Goal: Book appointment/travel/reservation

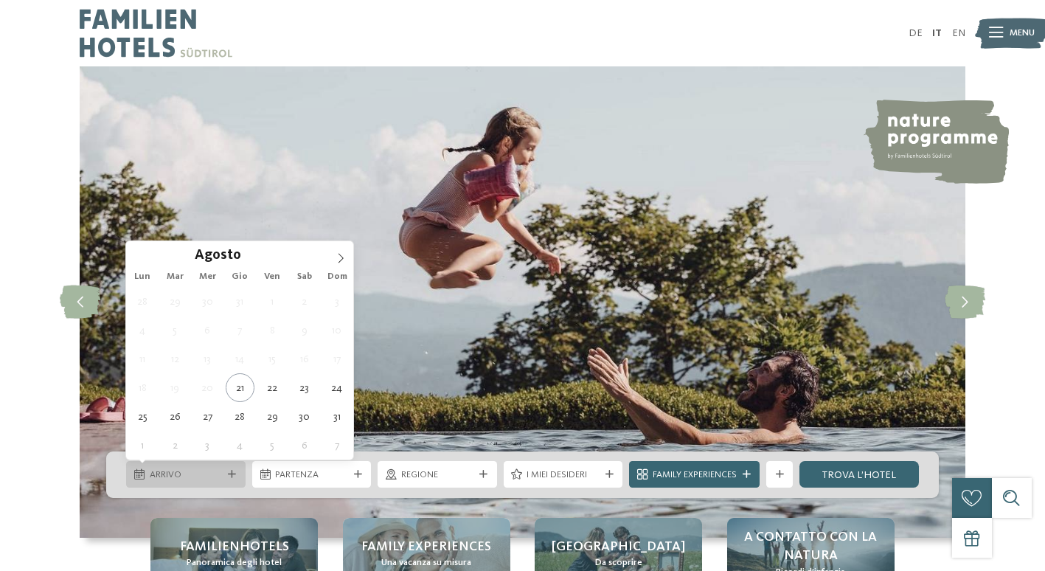
click at [198, 475] on span "Arrivo" at bounding box center [186, 474] width 73 height 13
click at [338, 257] on icon at bounding box center [341, 258] width 10 height 10
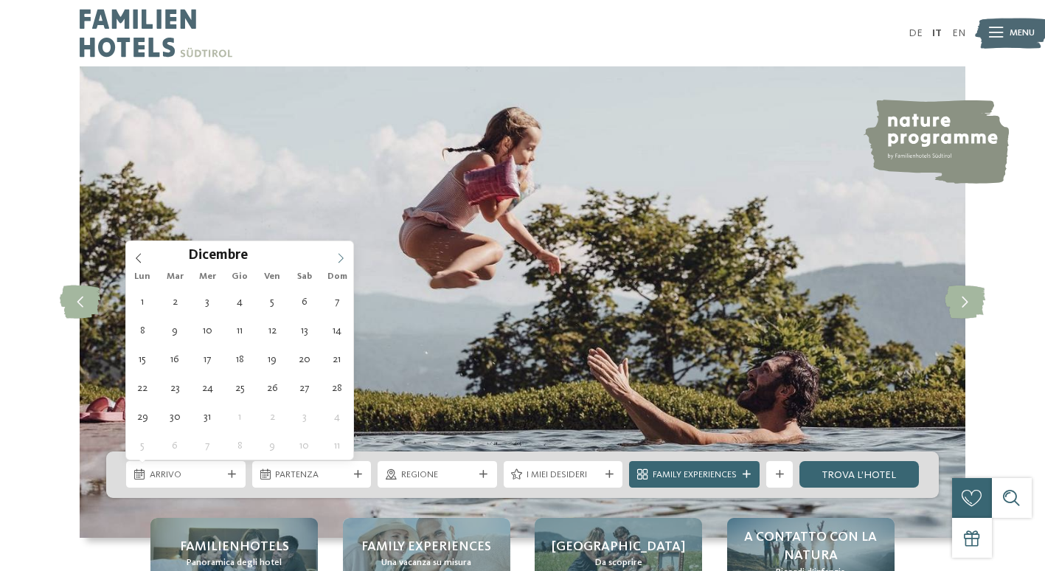
type div "05.12.2025"
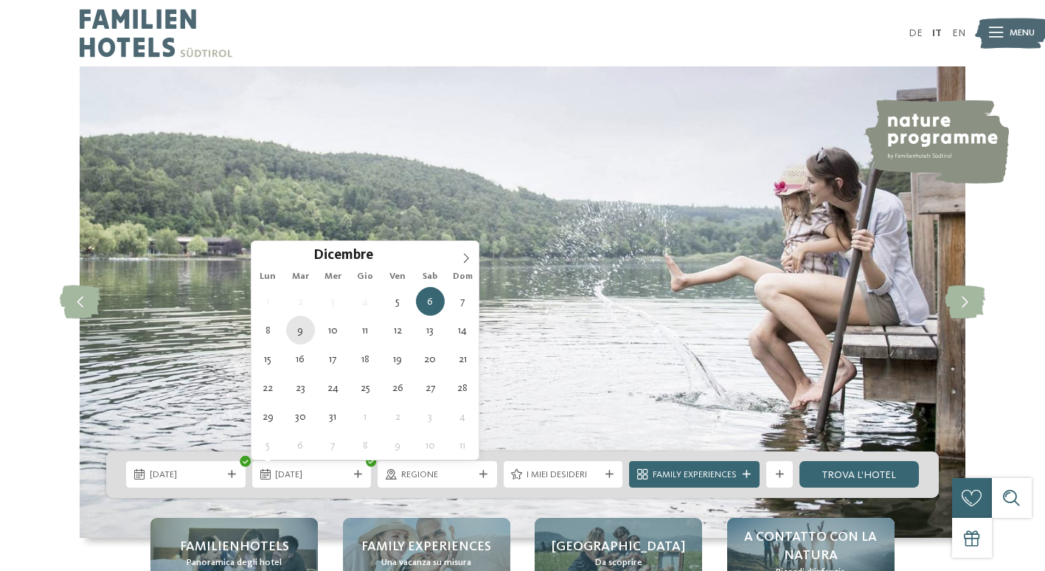
type div "09.12.2025"
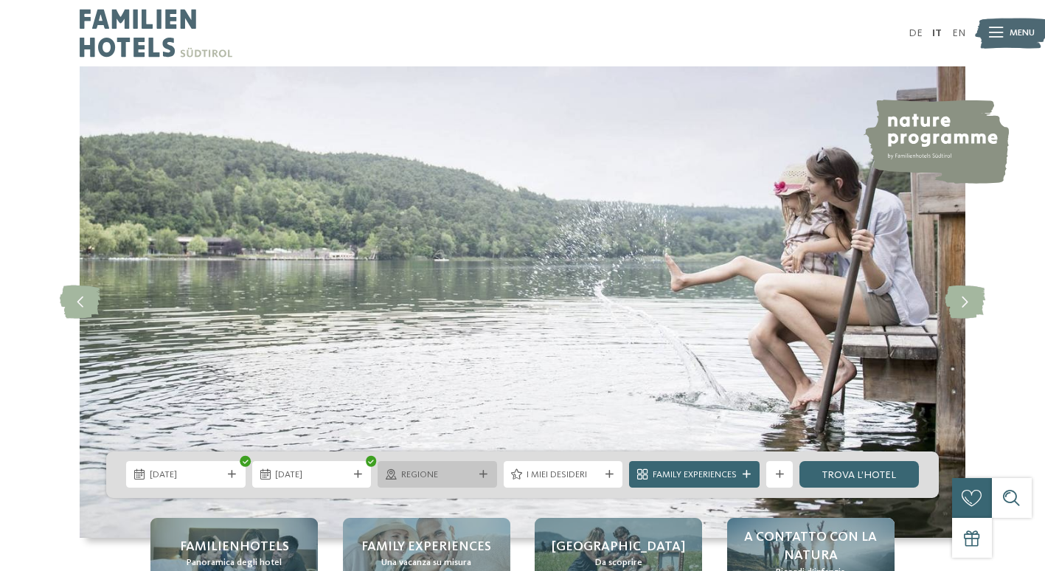
click at [413, 474] on span "Regione" at bounding box center [437, 474] width 73 height 13
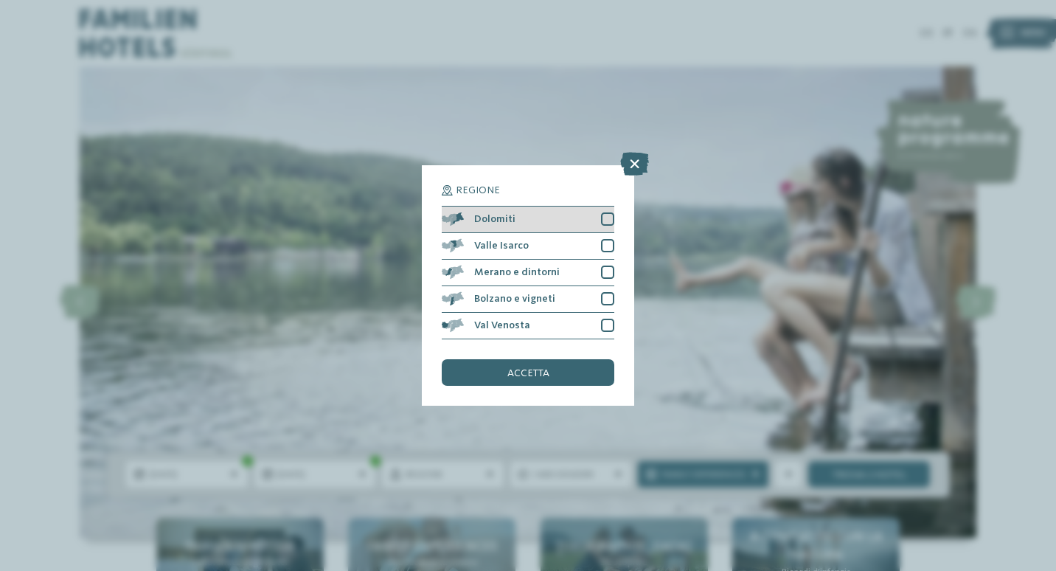
click at [610, 221] on div at bounding box center [607, 218] width 13 height 13
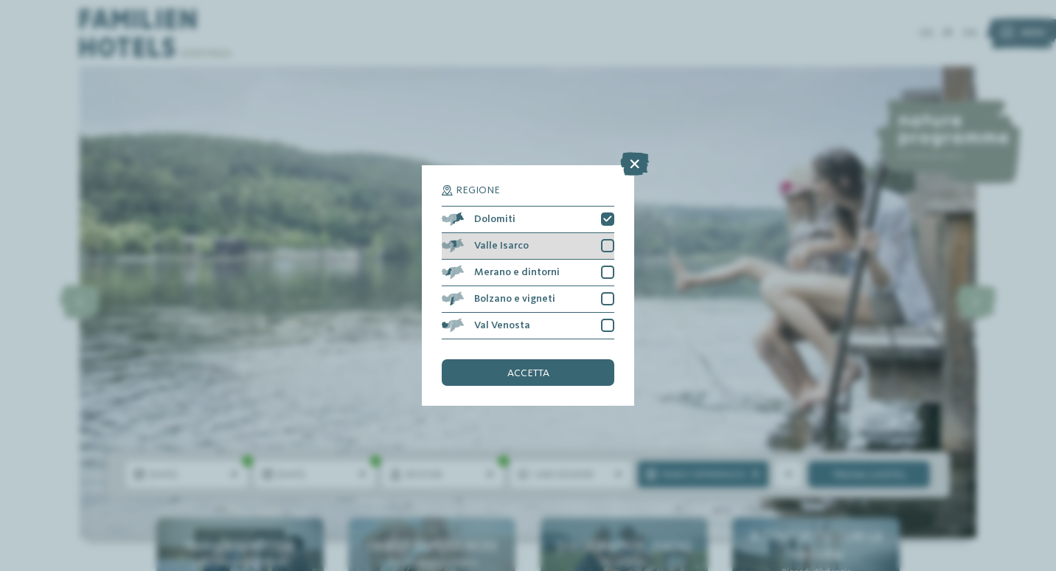
click at [610, 243] on div at bounding box center [607, 245] width 13 height 13
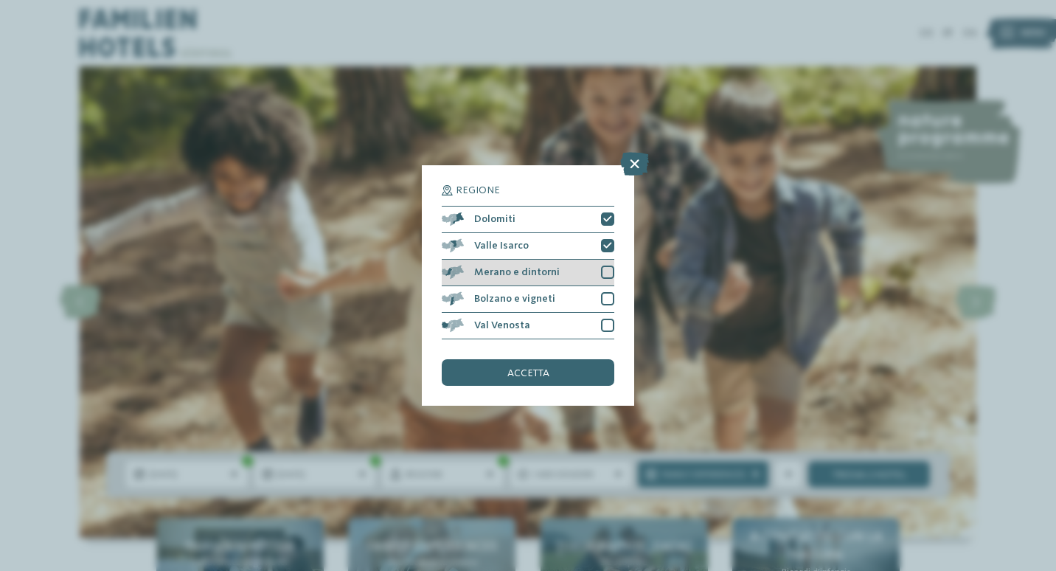
click at [609, 267] on div at bounding box center [607, 272] width 13 height 13
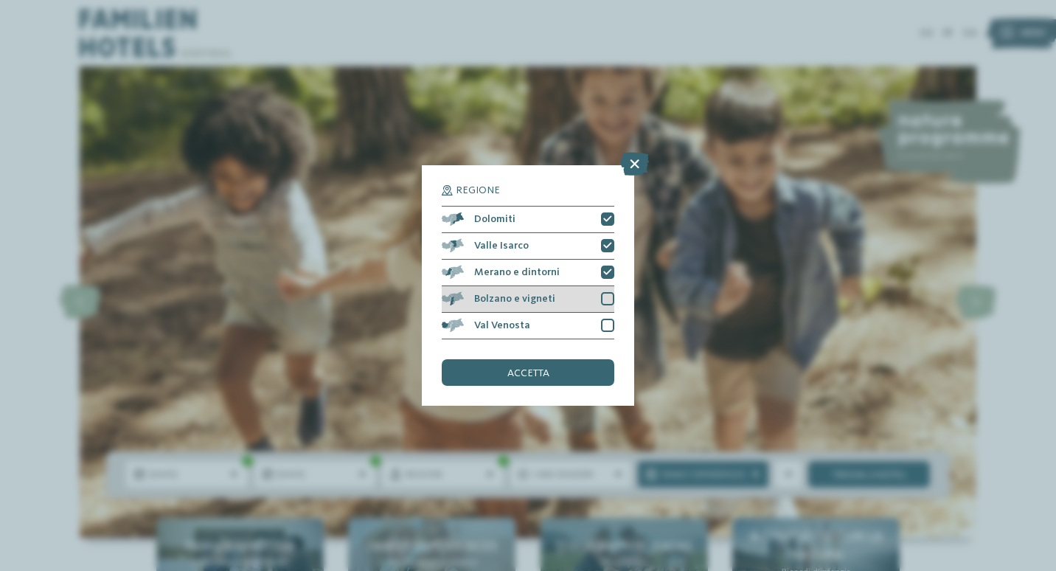
click at [603, 300] on div at bounding box center [607, 298] width 13 height 13
click at [606, 319] on div at bounding box center [607, 325] width 13 height 13
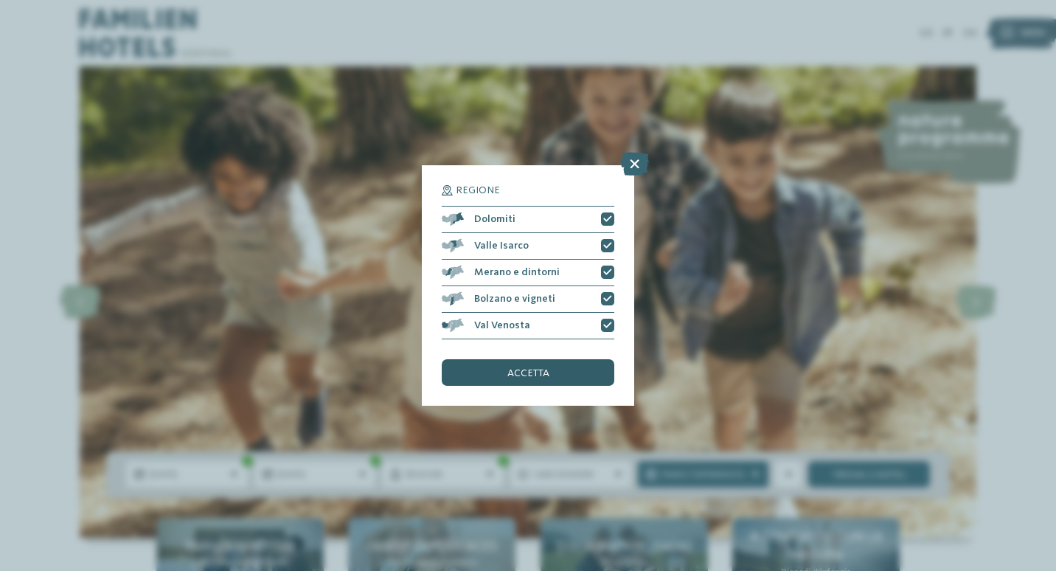
click at [522, 372] on span "accetta" at bounding box center [528, 373] width 42 height 10
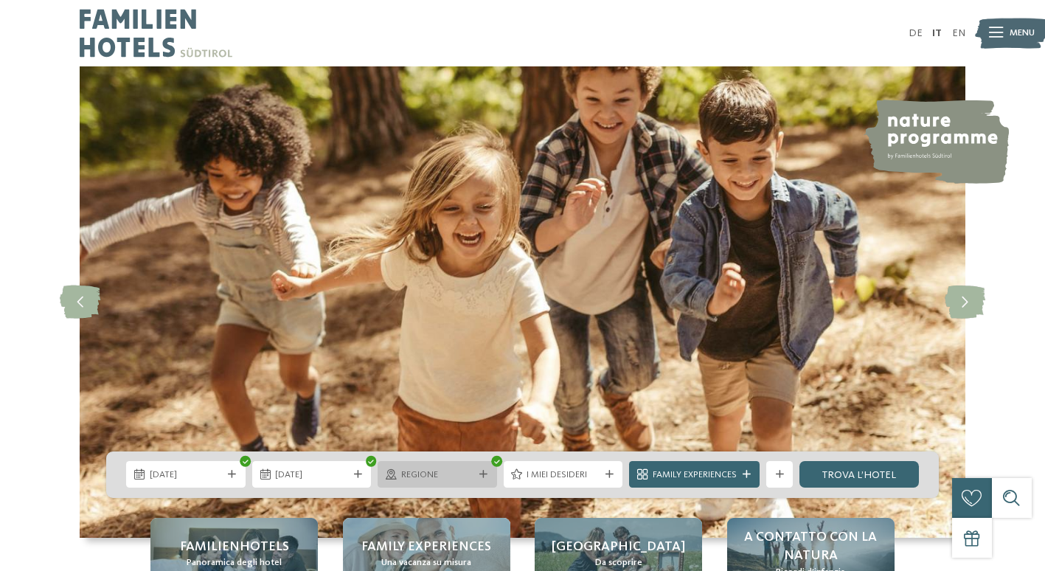
click at [453, 474] on span "Regione" at bounding box center [437, 474] width 73 height 13
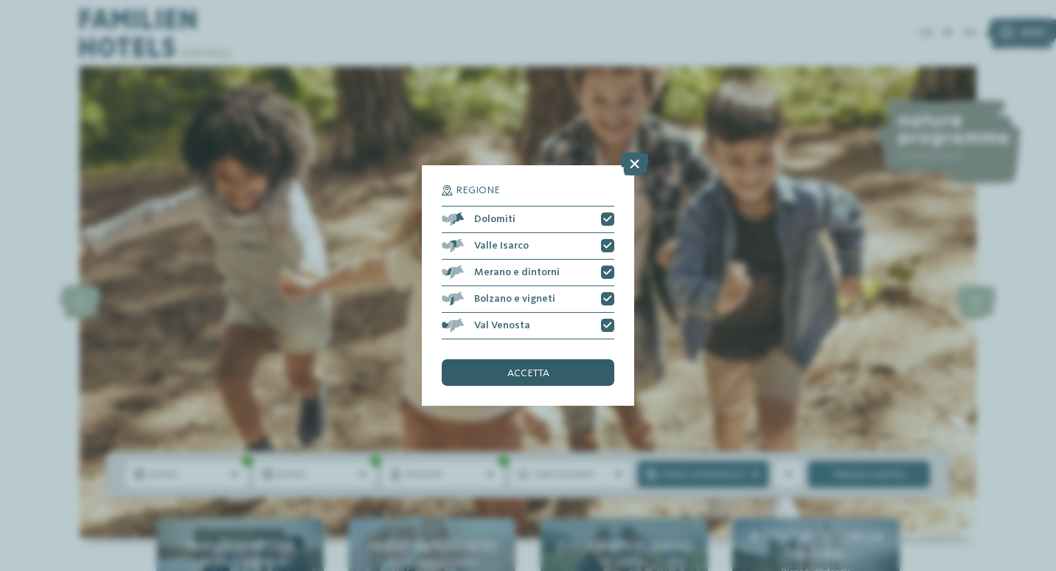
click at [558, 371] on div "accetta" at bounding box center [528, 372] width 173 height 27
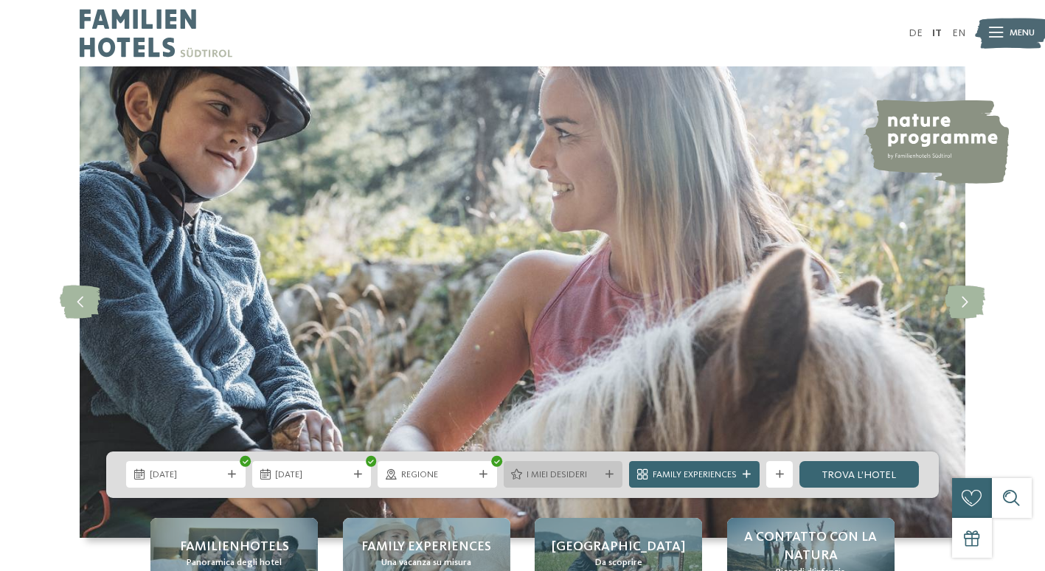
click at [566, 475] on span "I miei desideri" at bounding box center [563, 474] width 73 height 13
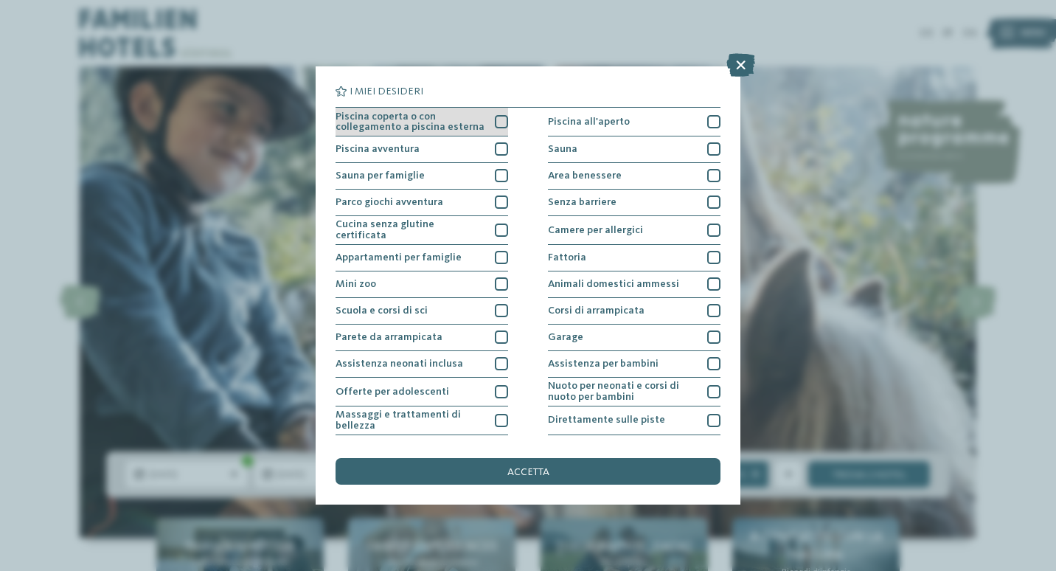
click at [501, 119] on div at bounding box center [501, 121] width 13 height 13
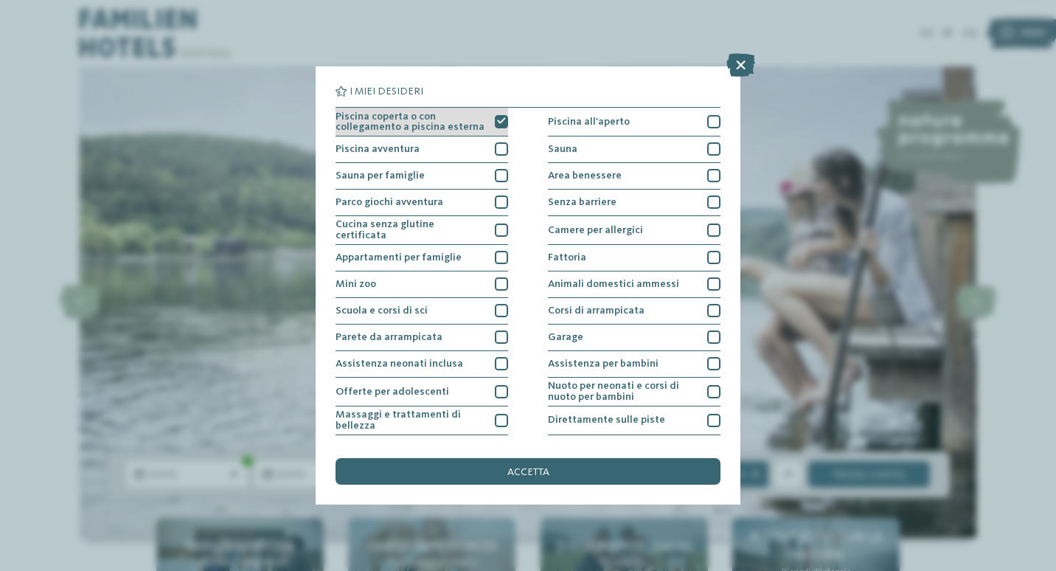
click at [495, 119] on div at bounding box center [501, 121] width 13 height 13
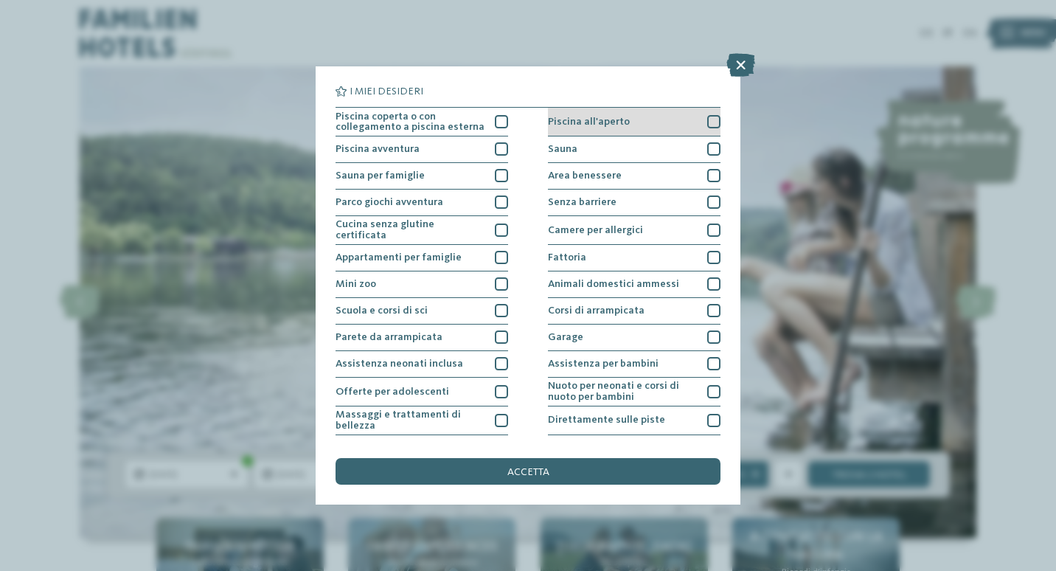
click at [678, 119] on div "Piscina all'aperto" at bounding box center [634, 122] width 173 height 29
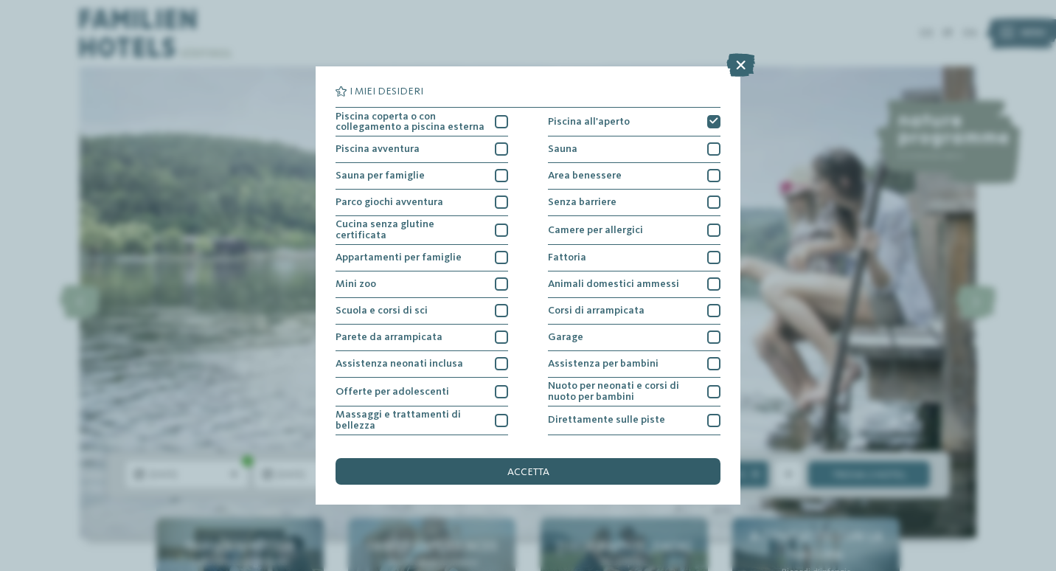
click at [531, 473] on span "accetta" at bounding box center [528, 472] width 42 height 10
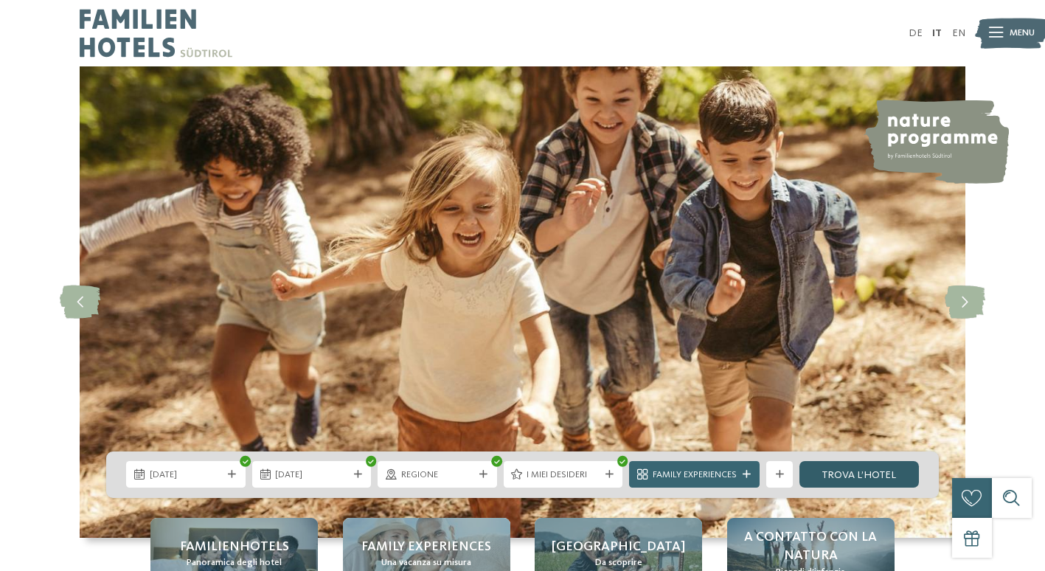
click at [843, 476] on link "trova l’hotel" at bounding box center [859, 474] width 119 height 27
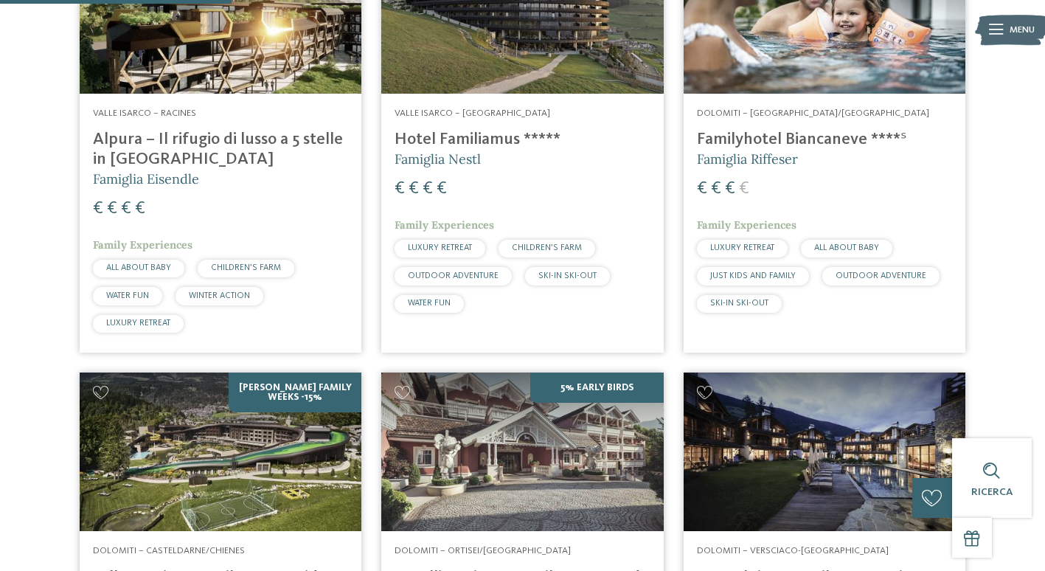
scroll to position [362, 0]
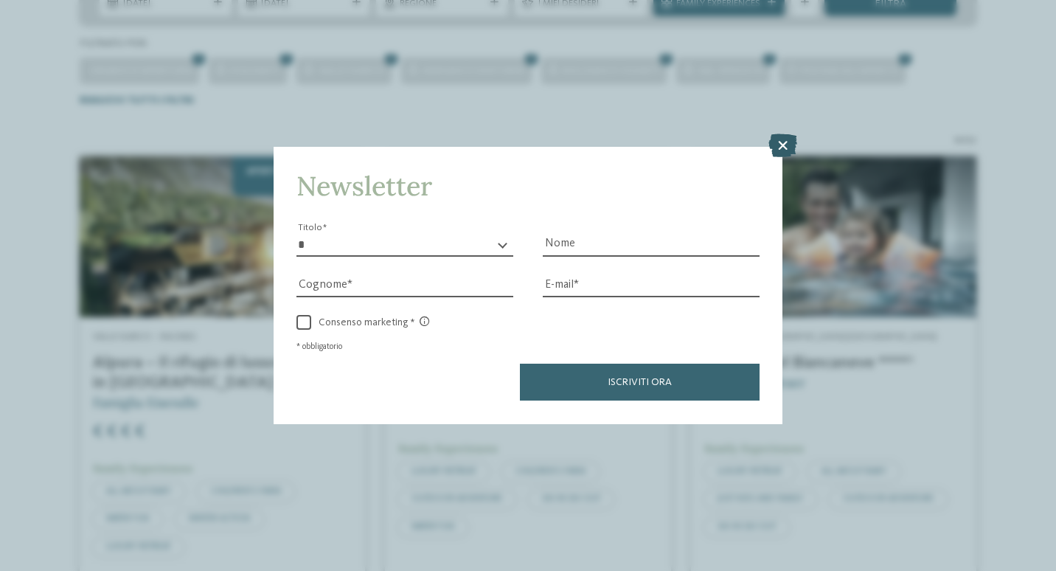
click at [774, 145] on icon at bounding box center [783, 146] width 29 height 24
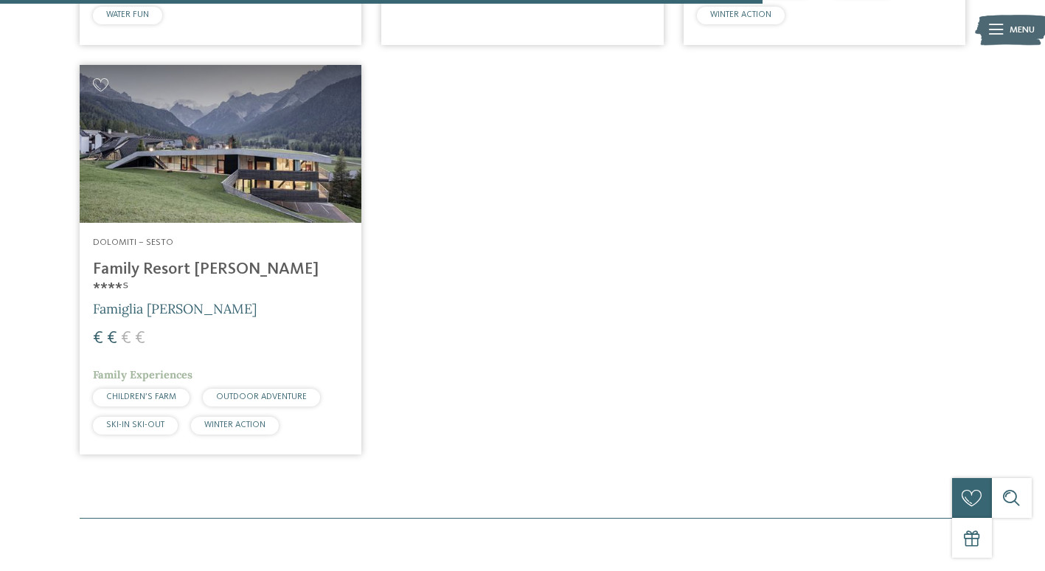
scroll to position [1770, 0]
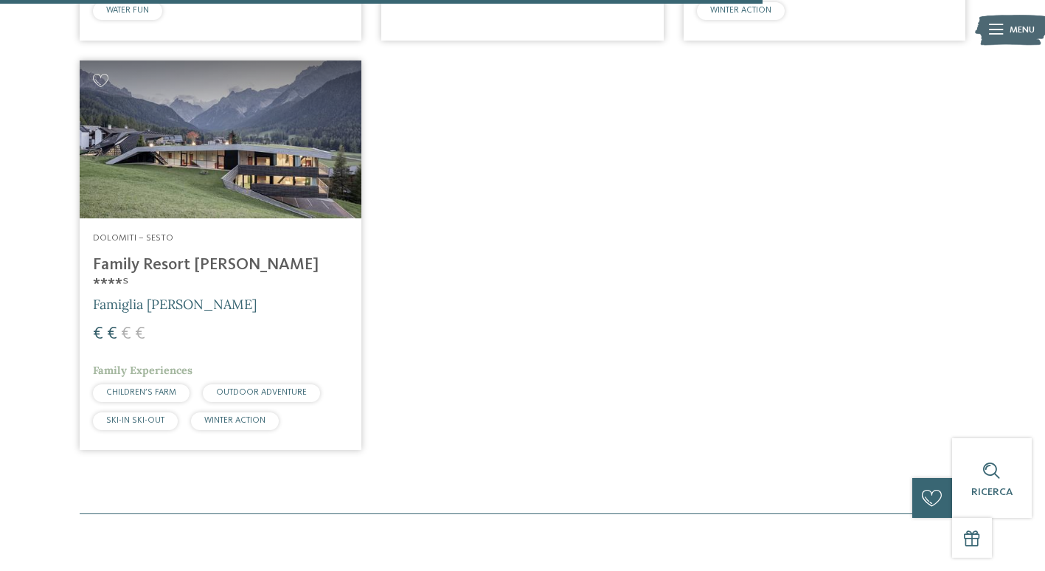
click at [130, 263] on h4 "Family Resort Rainer ****ˢ" at bounding box center [220, 275] width 255 height 40
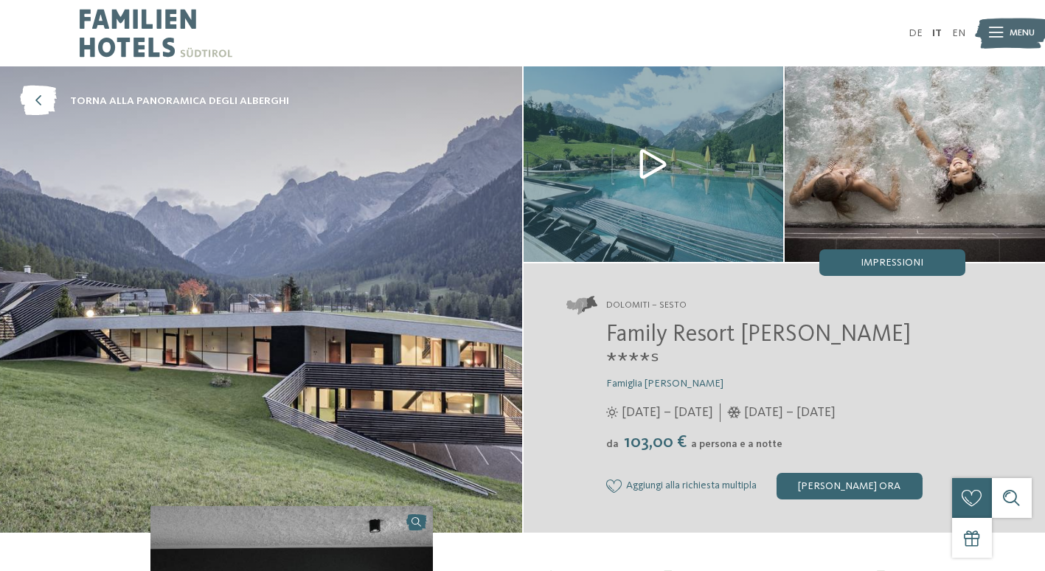
click at [645, 159] on img at bounding box center [654, 163] width 260 height 195
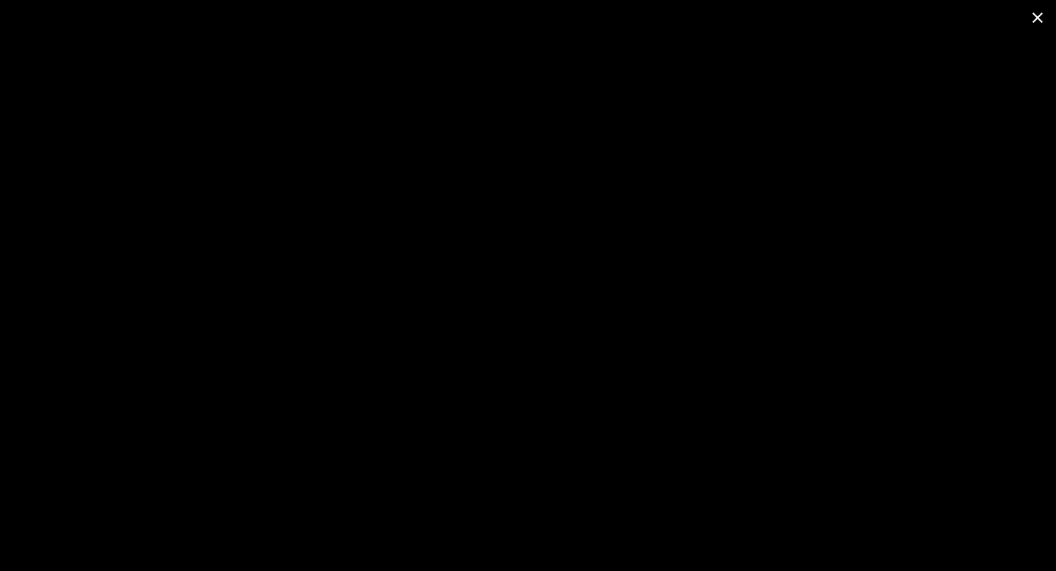
click at [1041, 19] on span at bounding box center [1037, 17] width 37 height 35
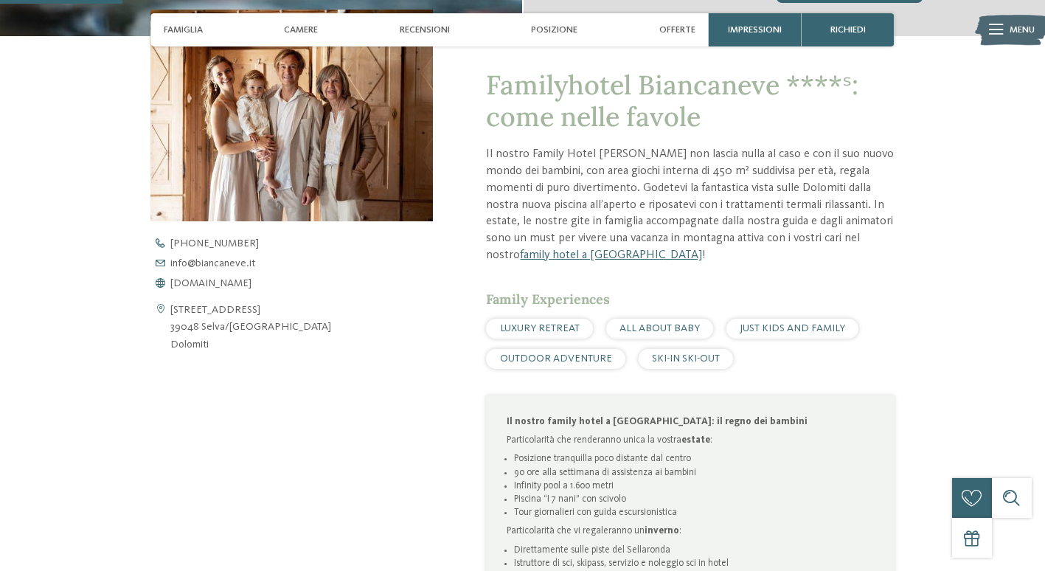
scroll to position [369, 0]
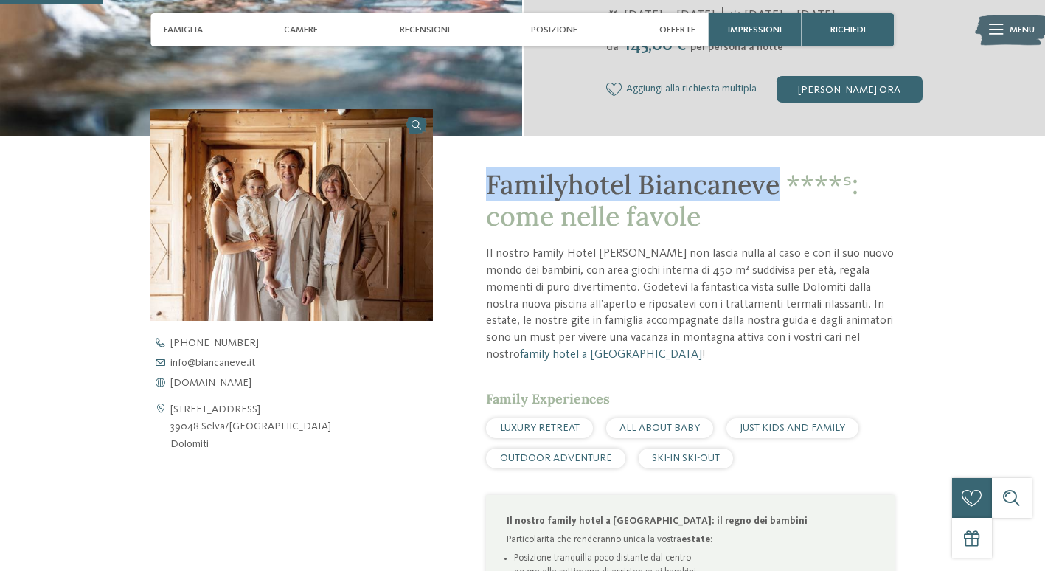
drag, startPoint x: 486, startPoint y: 188, endPoint x: 779, endPoint y: 181, distance: 292.9
click at [779, 181] on span "Familyhotel Biancaneve ****ˢ: come nelle favole" at bounding box center [672, 200] width 372 height 66
drag, startPoint x: 779, startPoint y: 181, endPoint x: 686, endPoint y: 184, distance: 93.0
copy span "Familyhotel Biancaneve"
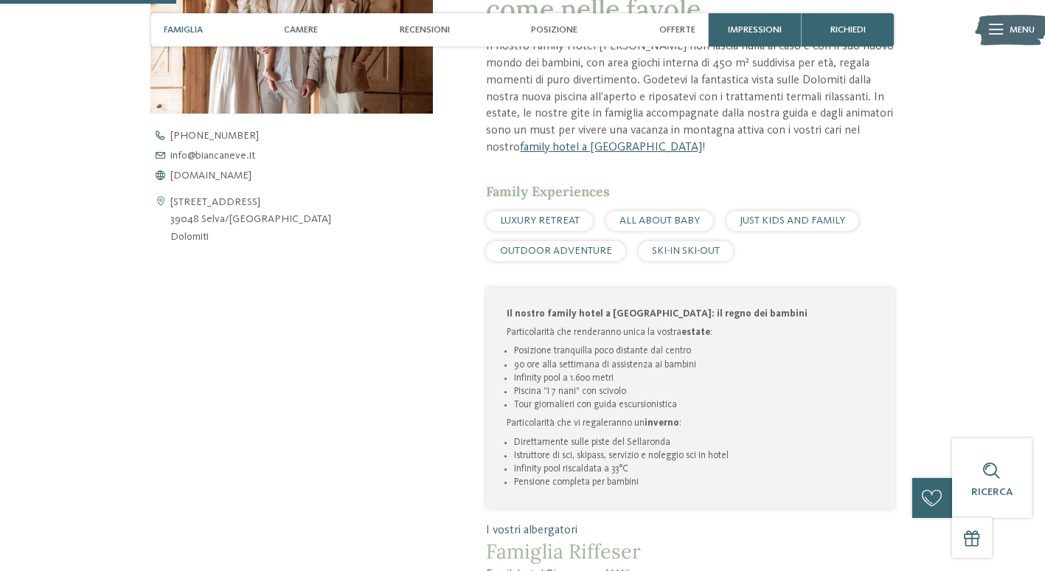
scroll to position [738, 0]
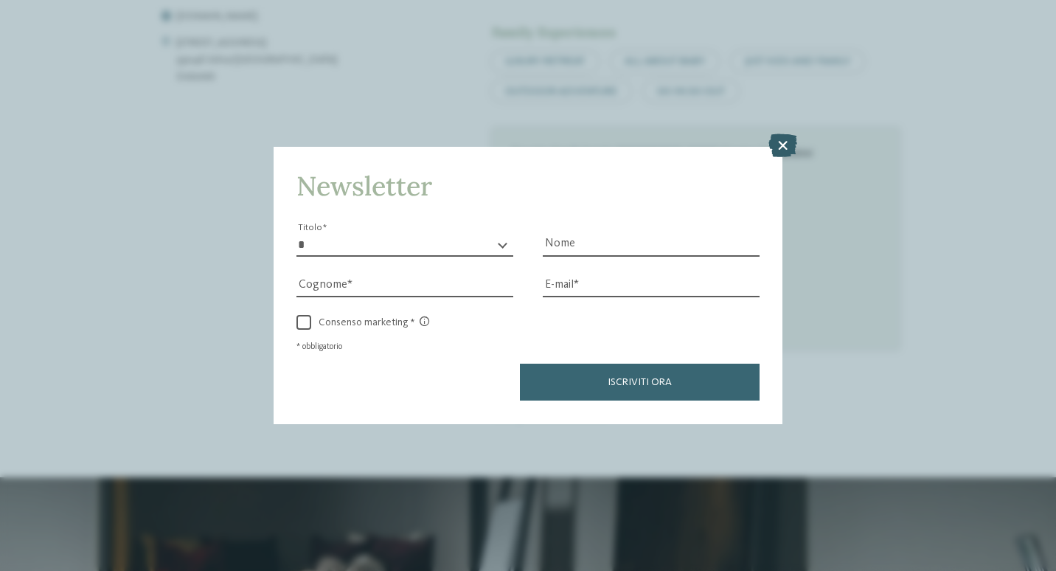
click at [784, 140] on icon at bounding box center [783, 146] width 29 height 24
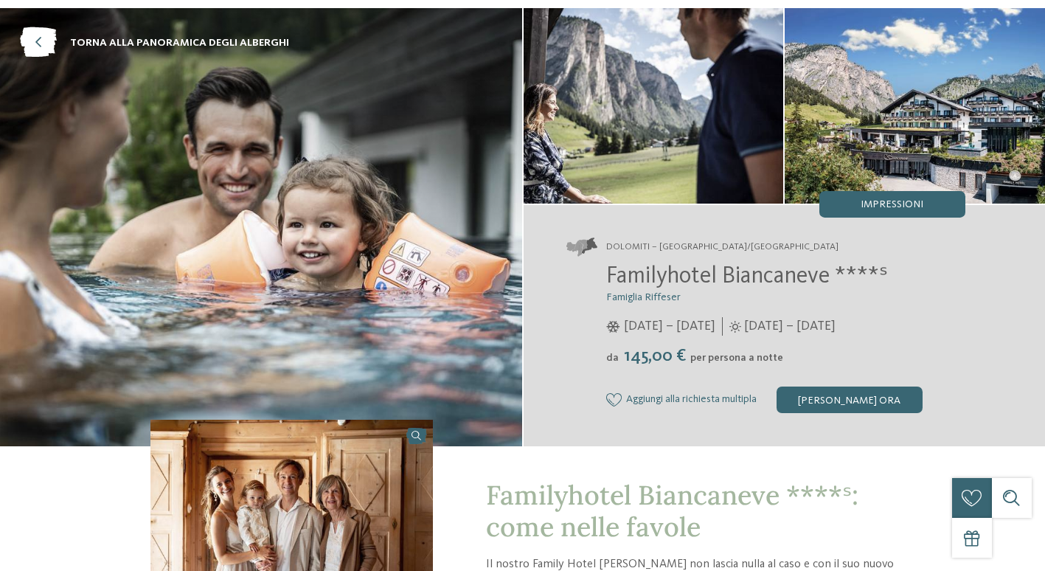
scroll to position [0, 0]
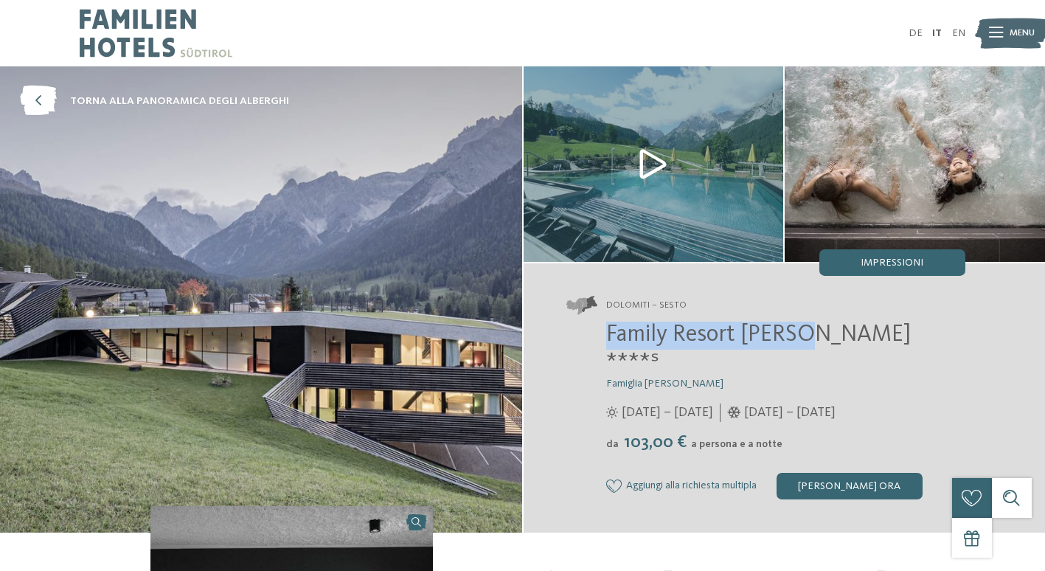
drag, startPoint x: 620, startPoint y: 326, endPoint x: 801, endPoint y: 330, distance: 181.5
click at [801, 330] on div "Family Resort [PERSON_NAME] ****ˢ Famiglia [PERSON_NAME] [DATE] – [DATE] da" at bounding box center [765, 411] width 399 height 178
copy span "Family Resort [PERSON_NAME]"
